Goal: Transaction & Acquisition: Purchase product/service

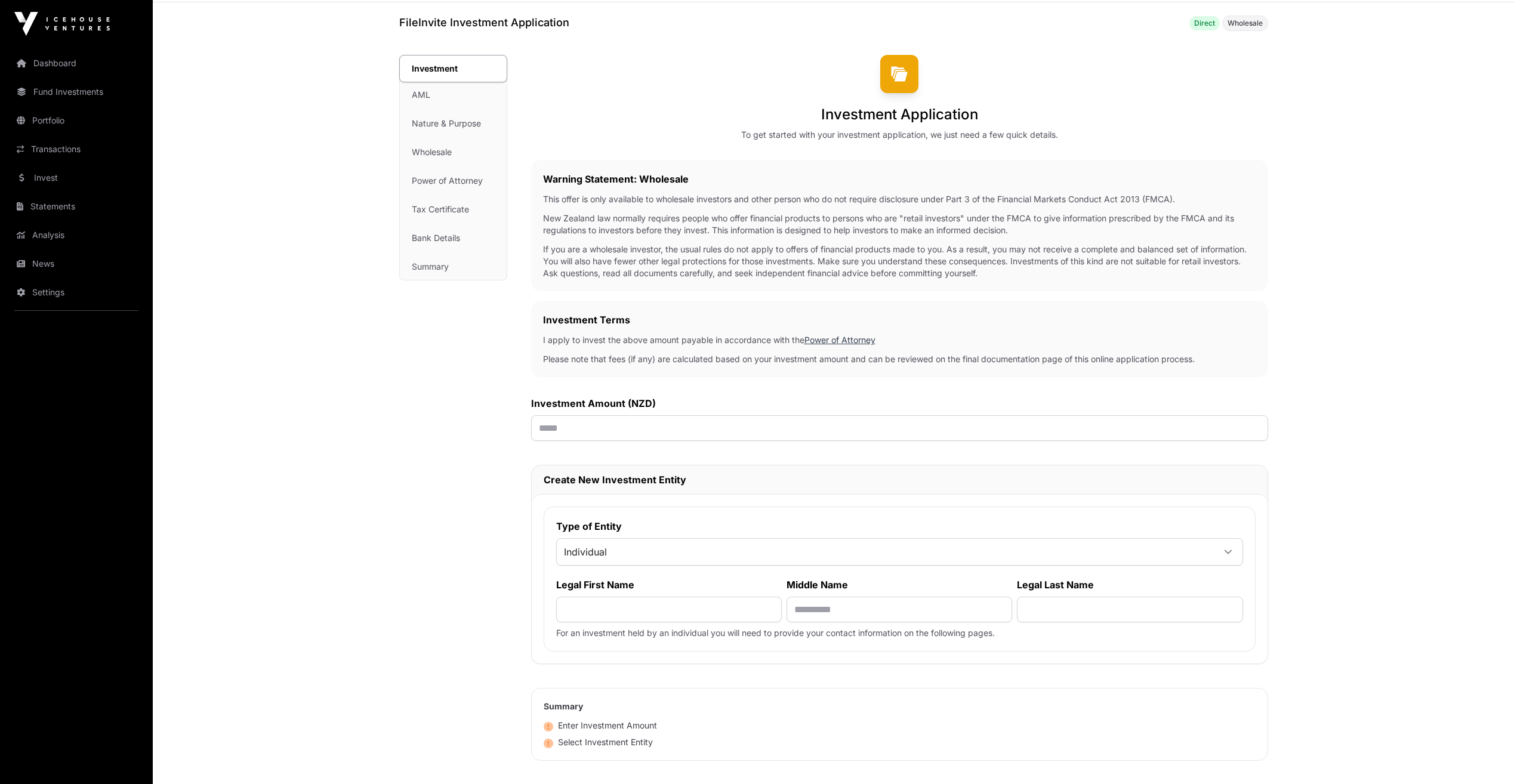
scroll to position [34, 0]
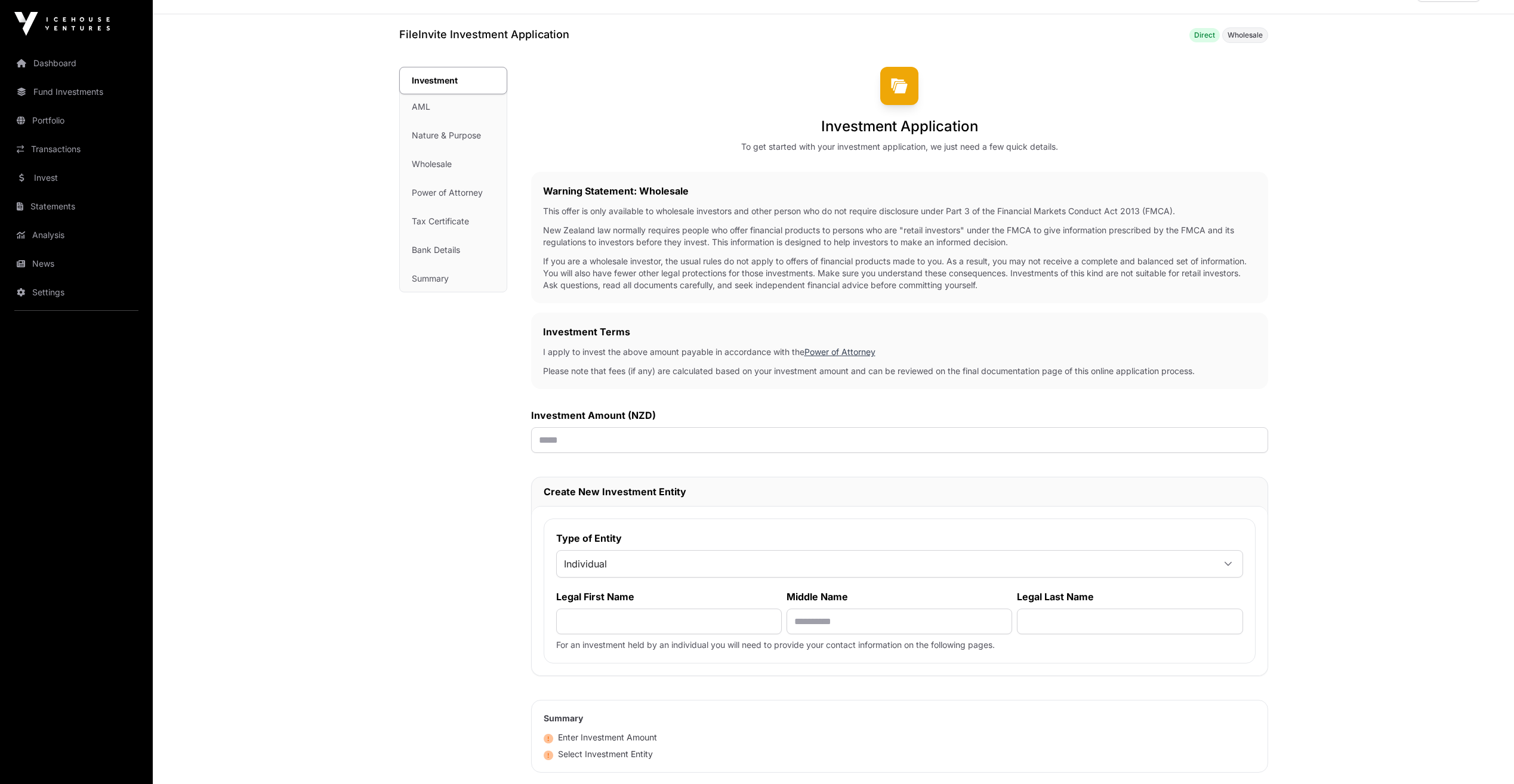
click at [423, 109] on div "Investment AML Nature & Purpose Wholesale Power of Attorney Tax Certificate Ban…" at bounding box center [453, 179] width 107 height 225
click at [427, 137] on div "Investment AML Nature & Purpose Wholesale Power of Attorney Tax Certificate Ban…" at bounding box center [453, 179] width 107 height 225
click at [48, 120] on link "Portfolio" at bounding box center [76, 120] width 134 height 26
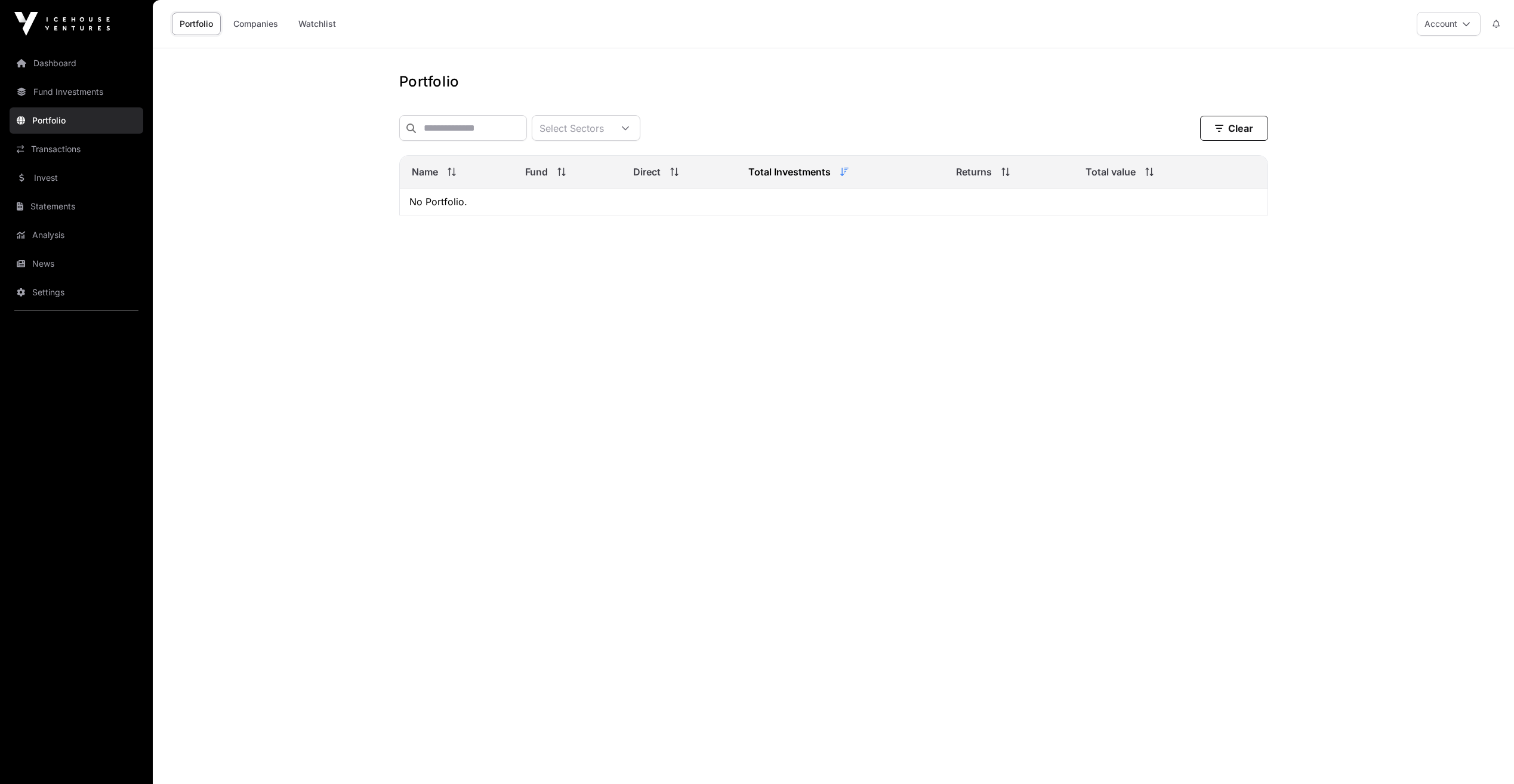
click at [63, 101] on link "Fund Investments" at bounding box center [76, 92] width 134 height 26
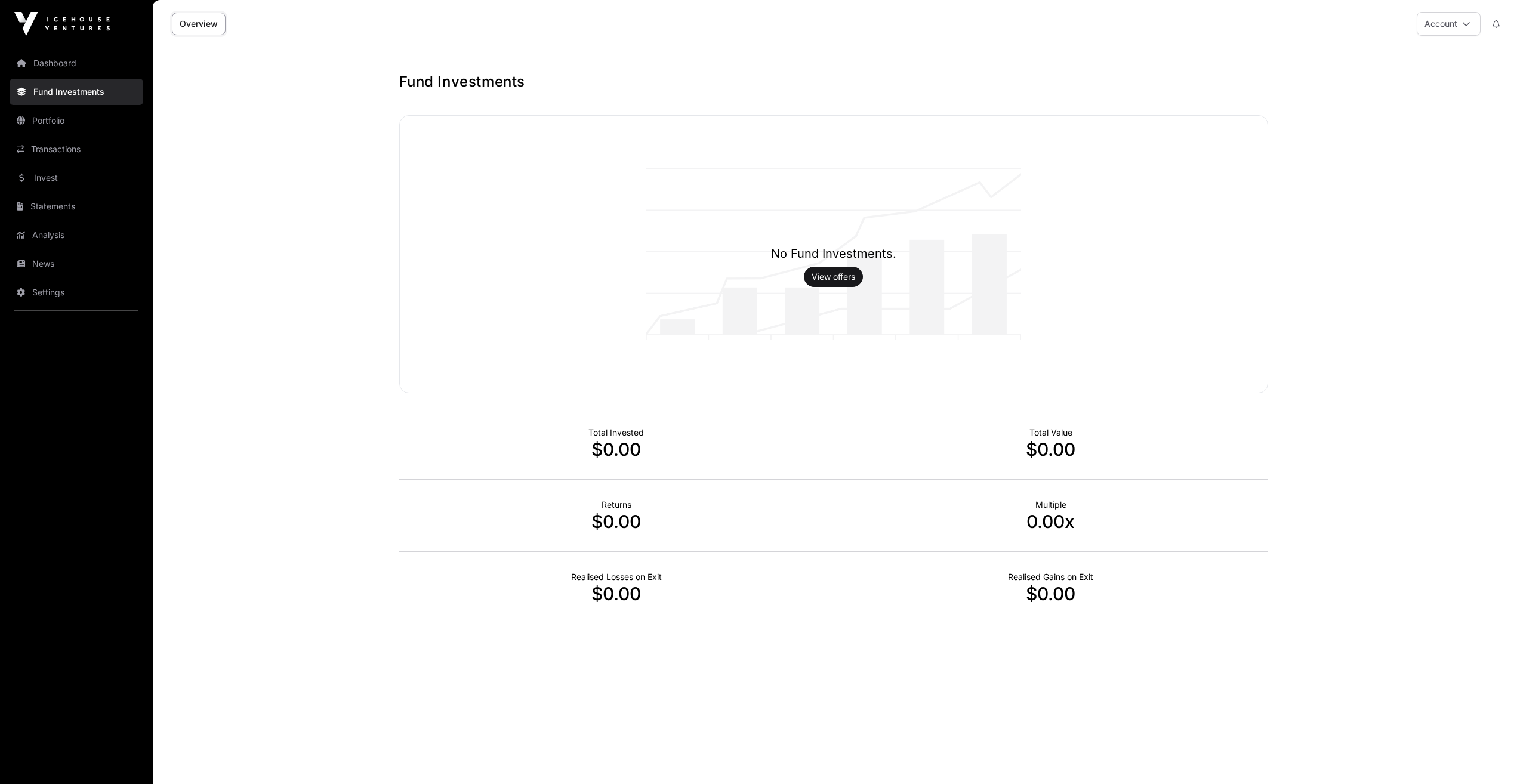
click at [832, 272] on link "View offers" at bounding box center [834, 276] width 44 height 12
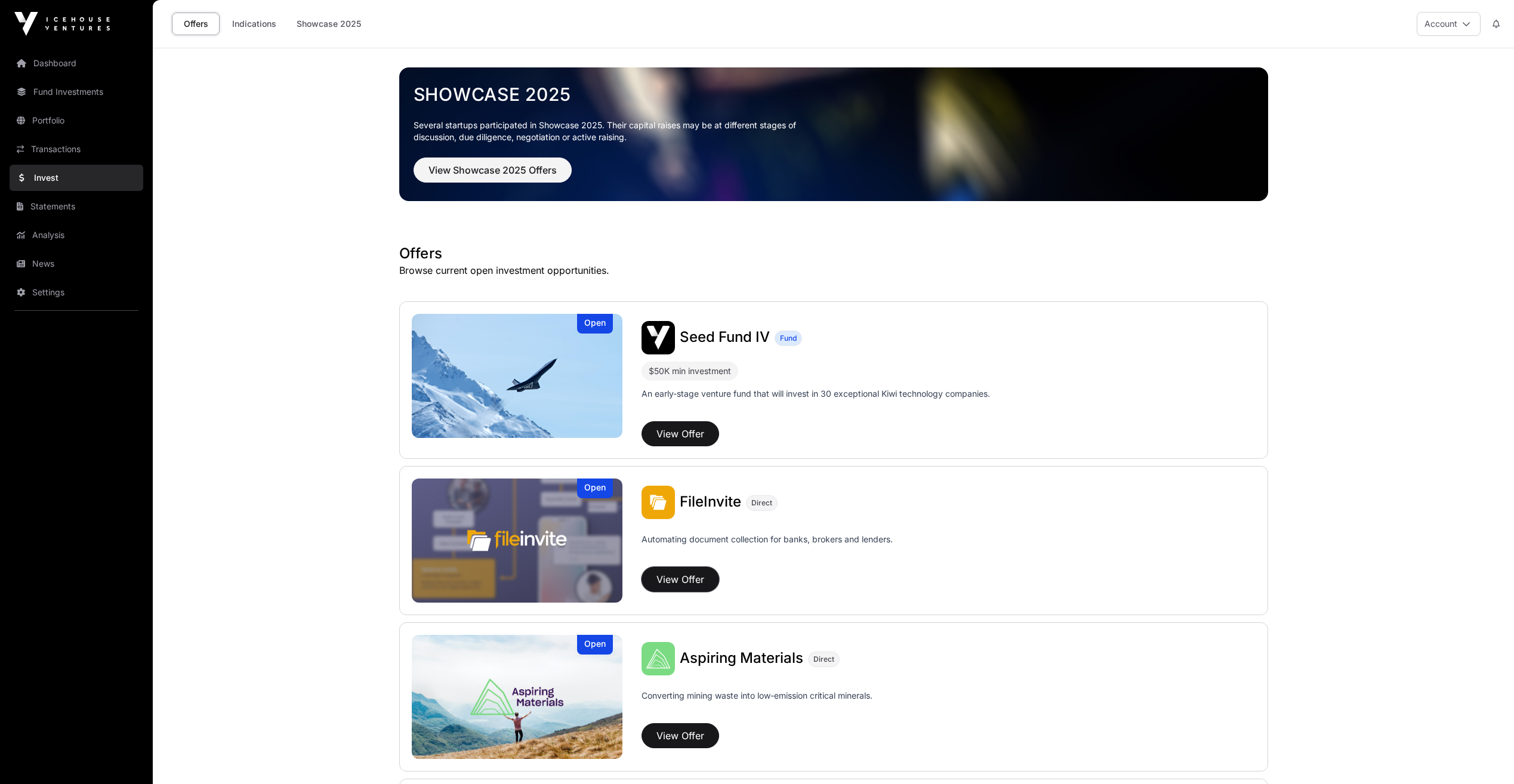
click at [675, 577] on button "View Offer" at bounding box center [680, 579] width 77 height 25
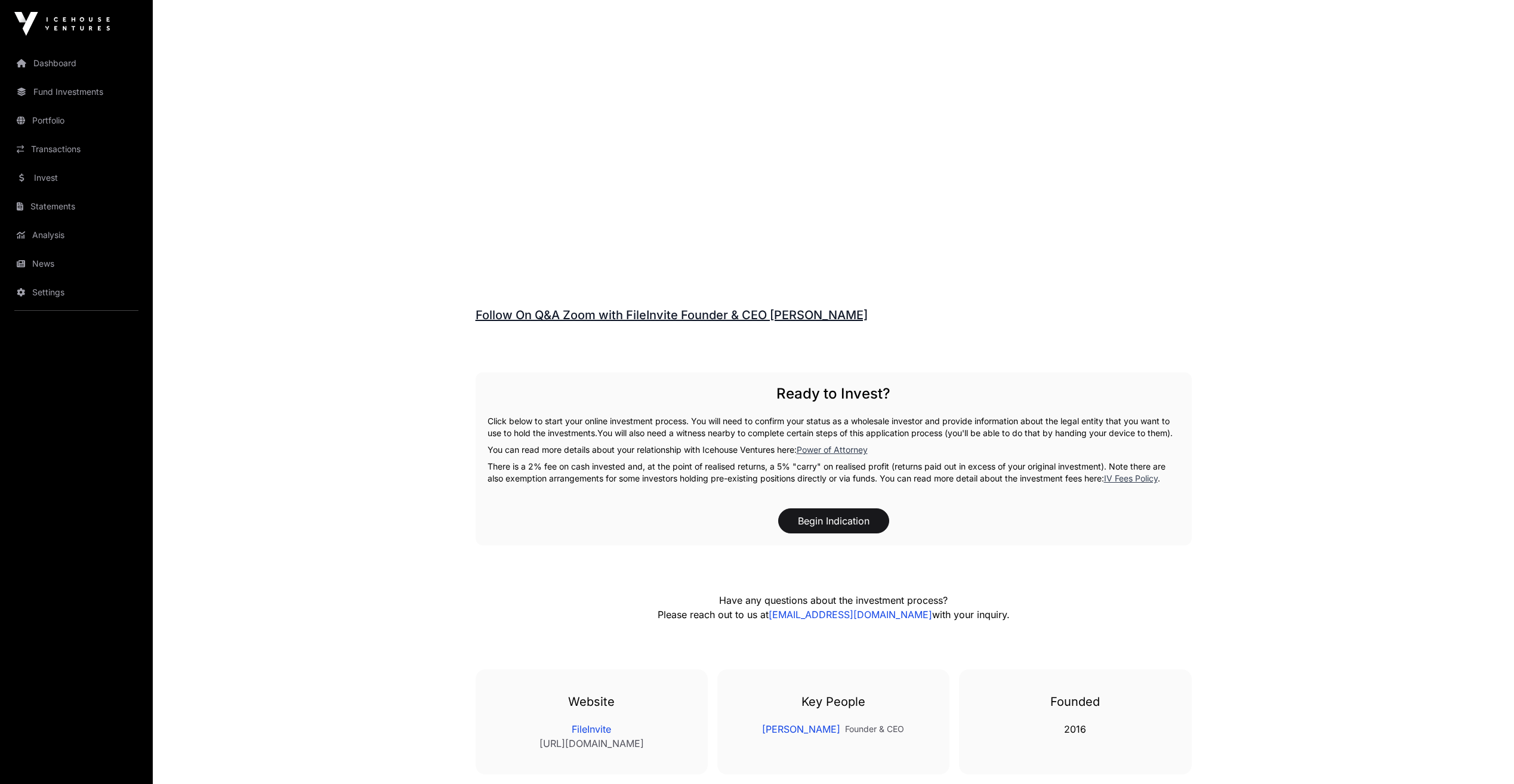
scroll to position [1562, 0]
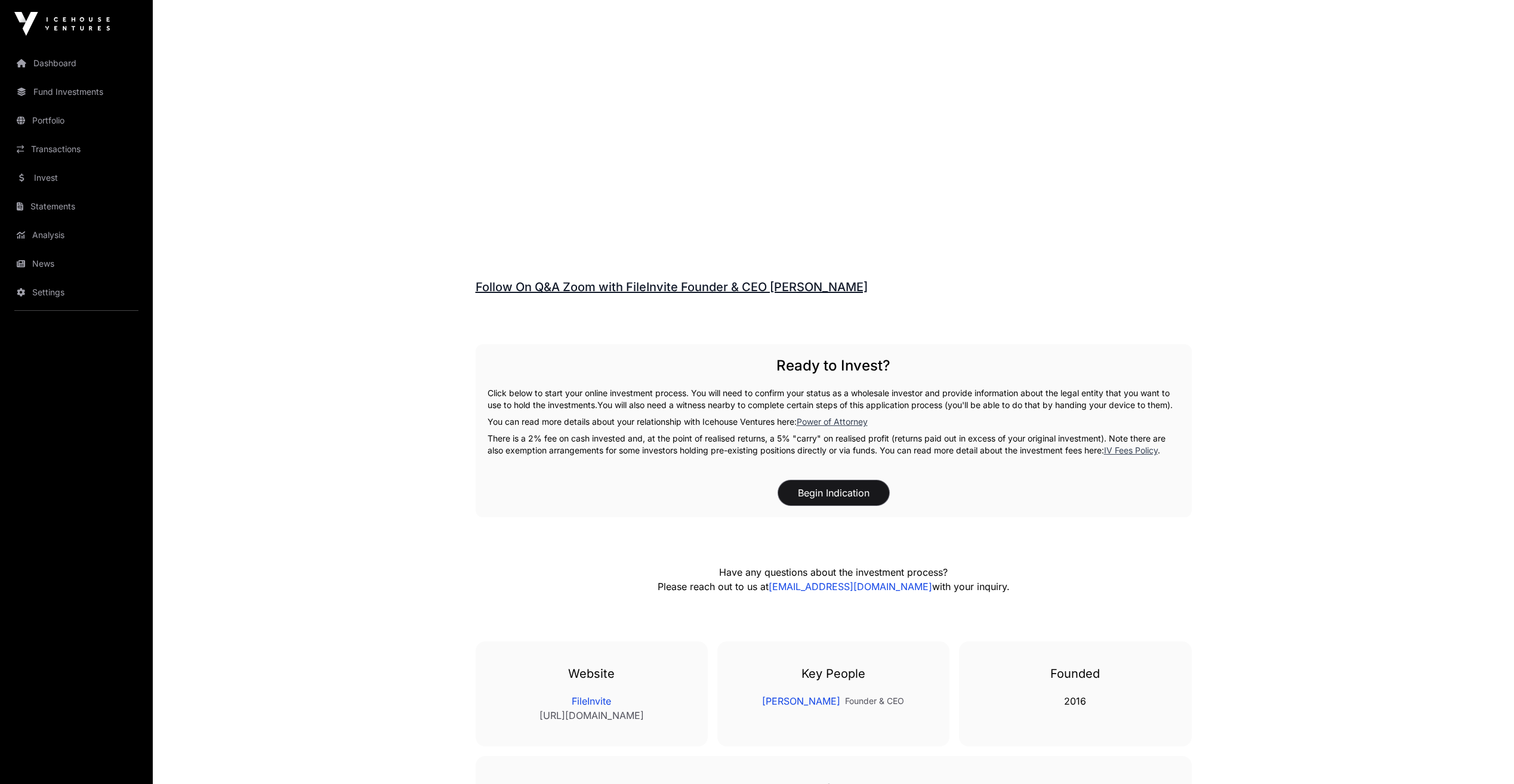
click at [824, 499] on button "Begin Indication" at bounding box center [834, 492] width 111 height 25
